Goal: Task Accomplishment & Management: Complete application form

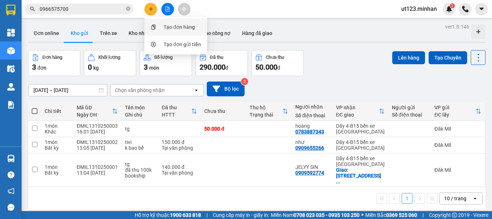
click at [156, 28] on div at bounding box center [153, 27] width 9 height 8
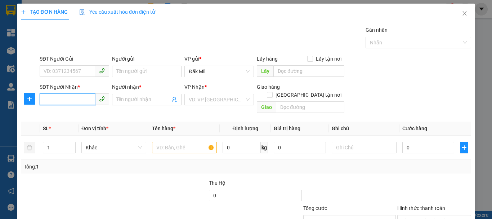
click at [61, 100] on input "SĐT Người Nhận *" at bounding box center [67, 99] width 55 height 12
type input "0357255016"
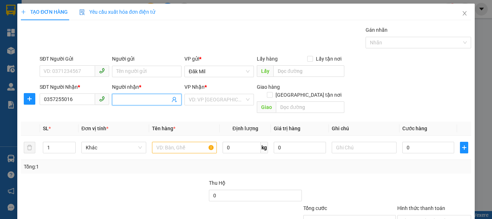
click at [141, 95] on span at bounding box center [147, 100] width 70 height 12
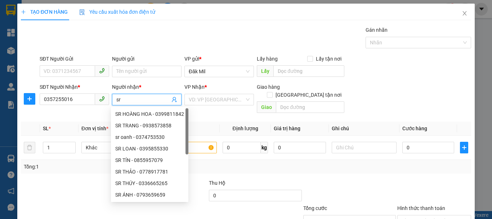
type input "s"
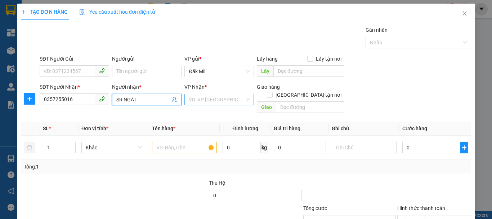
type input "SR NGÁT"
click at [228, 103] on input "search" at bounding box center [217, 99] width 56 height 11
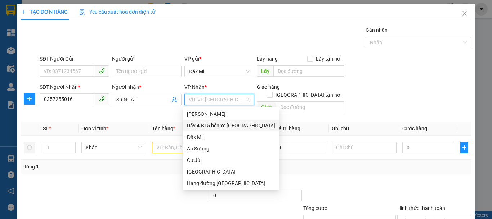
drag, startPoint x: 227, startPoint y: 124, endPoint x: 204, endPoint y: 130, distance: 24.0
click at [226, 124] on div "Dãy 4-B15 bến xe [GEOGRAPHIC_DATA]" at bounding box center [231, 125] width 88 height 8
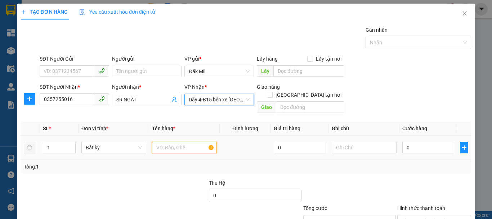
click at [178, 142] on input "text" at bounding box center [184, 148] width 65 height 12
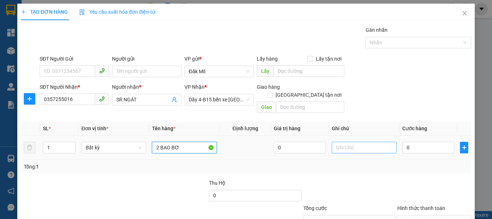
type input "2 BAO BƠ"
click at [368, 143] on input "text" at bounding box center [364, 148] width 65 height 12
type input "Y"
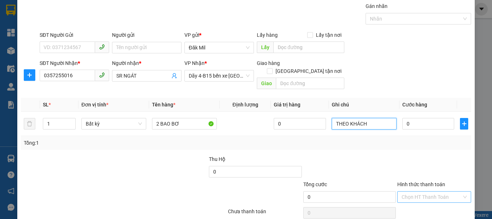
scroll to position [48, 0]
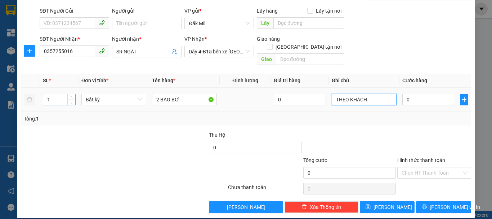
type input "THEO KHÁCH"
drag, startPoint x: 56, startPoint y: 90, endPoint x: 29, endPoint y: 99, distance: 28.4
click at [29, 99] on tr "1 Bất kỳ 2 BAO BƠ 0 THEO KHÁCH 0" at bounding box center [246, 100] width 450 height 24
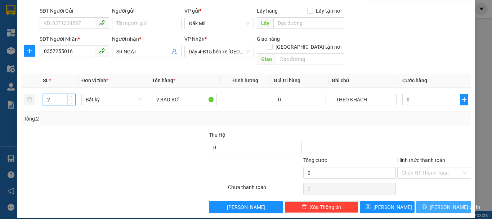
type input "2"
click at [451, 203] on span "[PERSON_NAME] và In" at bounding box center [455, 207] width 50 height 8
click at [440, 203] on span "[PERSON_NAME] và In" at bounding box center [455, 207] width 50 height 8
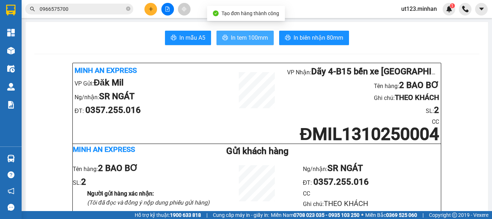
click at [246, 36] on span "In tem 100mm" at bounding box center [249, 37] width 37 height 9
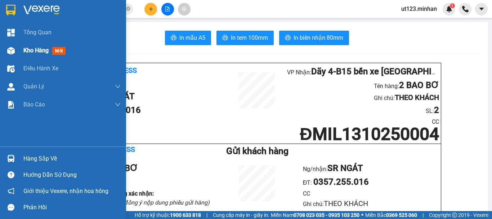
click at [7, 48] on div at bounding box center [11, 50] width 13 height 13
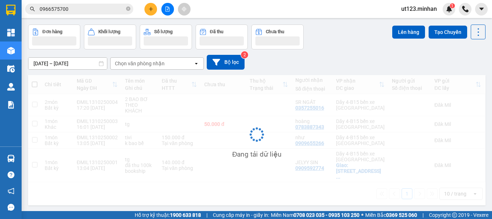
scroll to position [33, 0]
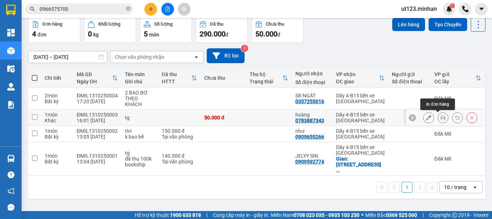
click at [439, 120] on button at bounding box center [443, 117] width 10 height 13
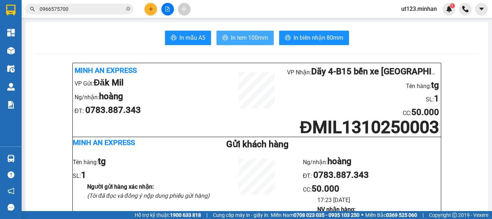
click at [244, 32] on button "In tem 100mm" at bounding box center [245, 38] width 57 height 14
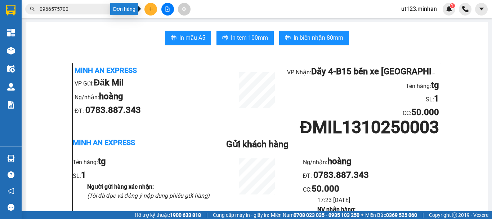
click at [155, 9] on button at bounding box center [151, 9] width 13 height 13
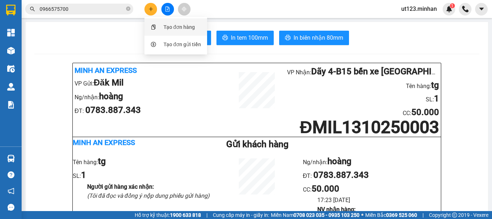
click at [164, 27] on div "Tạo đơn hàng" at bounding box center [179, 27] width 31 height 8
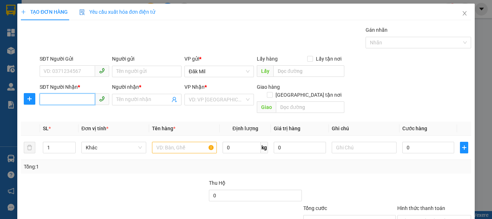
click at [59, 102] on input "SĐT Người Nhận *" at bounding box center [67, 99] width 55 height 12
click at [82, 125] on div "0867578289 -" at bounding box center [74, 125] width 60 height 8
type input "0867578289"
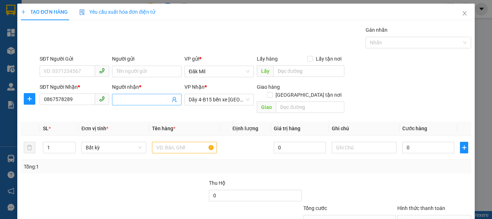
click at [128, 98] on input "Người nhận *" at bounding box center [143, 99] width 54 height 8
type input "huệ"
click at [178, 142] on input "text" at bounding box center [184, 148] width 65 height 12
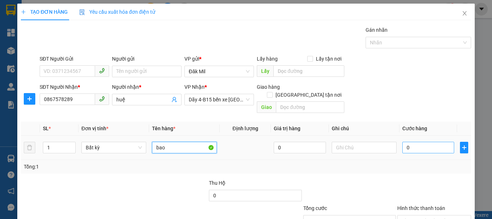
type input "bao"
type input "5"
type input "50"
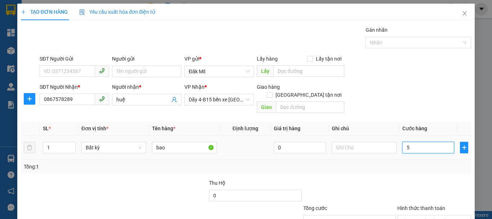
type input "50"
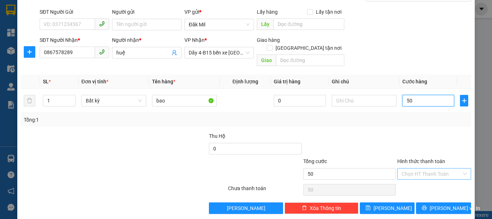
scroll to position [48, 0]
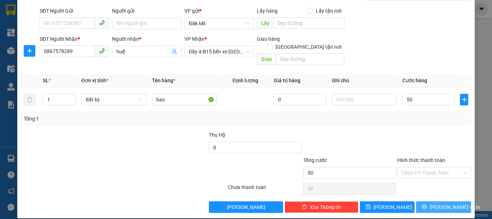
type input "50.000"
click at [436, 203] on span "[PERSON_NAME] và In" at bounding box center [455, 207] width 50 height 8
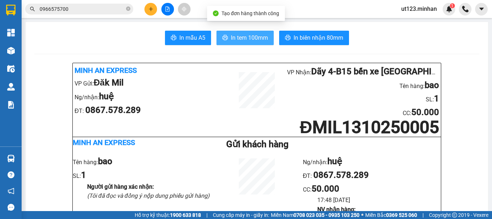
click at [241, 39] on span "In tem 100mm" at bounding box center [249, 37] width 37 height 9
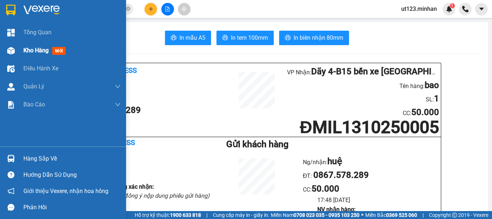
click at [8, 56] on div at bounding box center [11, 50] width 13 height 13
